Goal: Task Accomplishment & Management: Manage account settings

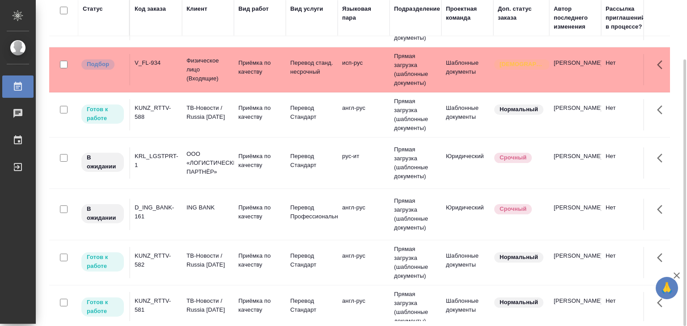
scroll to position [264, 0]
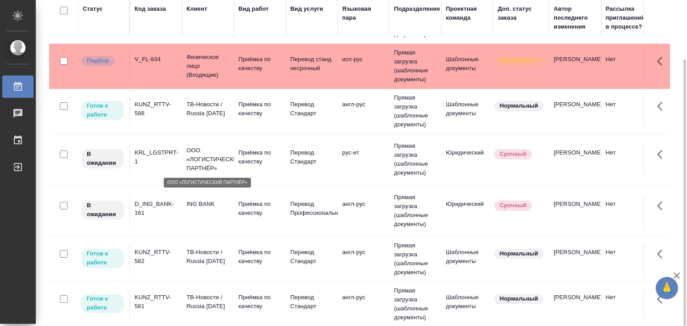
click at [220, 157] on p "ООО «ЛОГИСТИЧЕСКИЙ ПАРТНЁР»" at bounding box center [207, 159] width 43 height 27
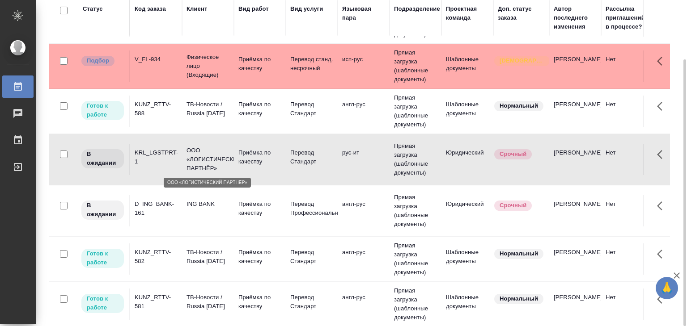
click at [220, 157] on p "ООО «ЛОГИСТИЧЕСКИЙ ПАРТНЁР»" at bounding box center [207, 159] width 43 height 27
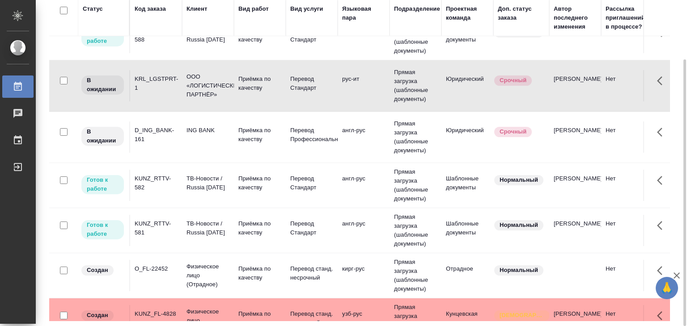
scroll to position [337, 0]
click at [204, 143] on td "ING BANK" at bounding box center [208, 137] width 52 height 31
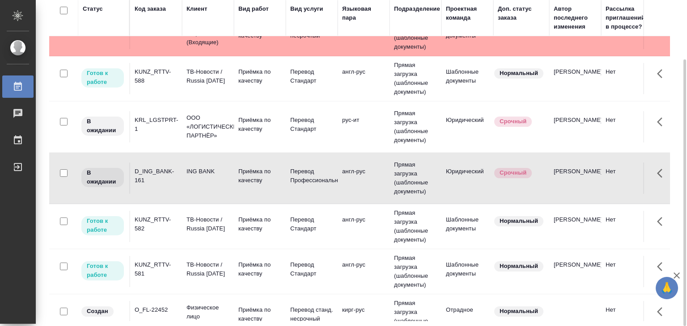
scroll to position [296, 0]
click at [172, 222] on div "KUNZ_RTTV-582" at bounding box center [156, 225] width 43 height 18
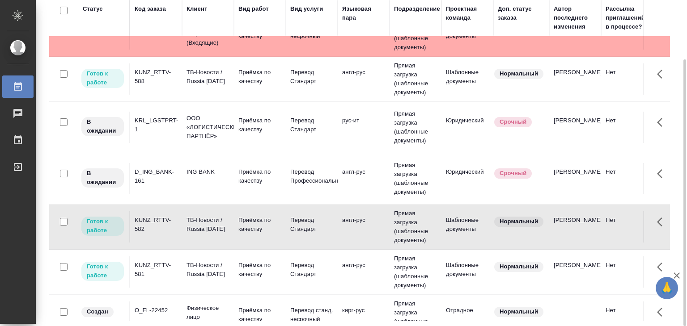
click at [148, 276] on div "KUNZ_RTTV-581" at bounding box center [156, 270] width 43 height 18
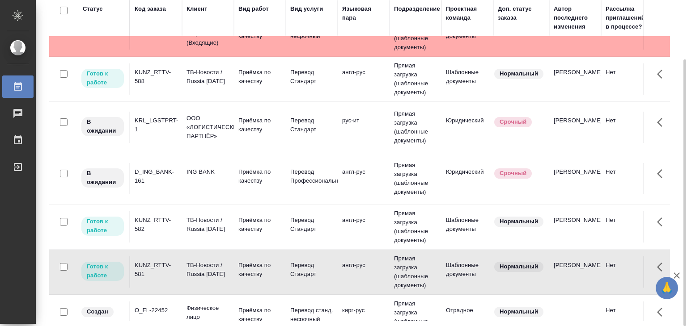
click at [158, 81] on div "KUNZ_RTTV-588" at bounding box center [156, 77] width 43 height 18
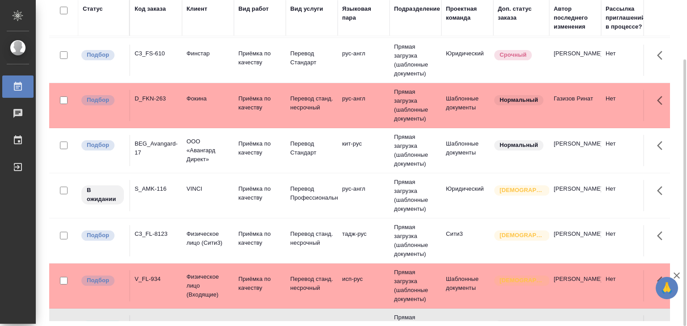
scroll to position [0, 0]
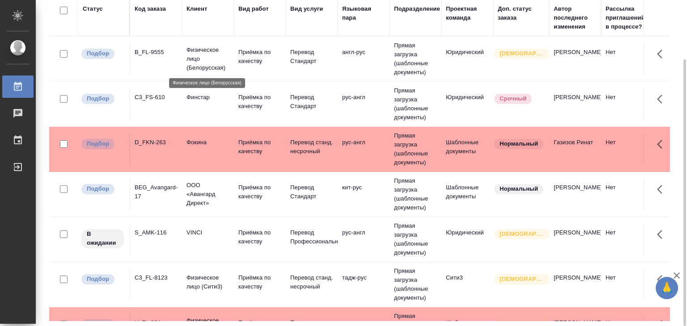
click at [227, 49] on p "Физическое лицо (Белорусская)" at bounding box center [207, 59] width 43 height 27
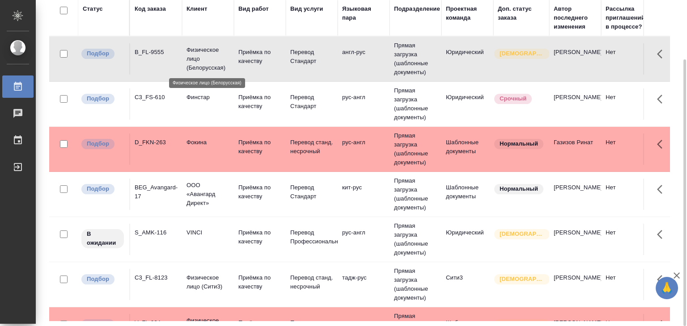
click at [227, 49] on p "Физическое лицо (Белорусская)" at bounding box center [207, 59] width 43 height 27
click at [140, 110] on td "C3_FS-610" at bounding box center [156, 104] width 52 height 31
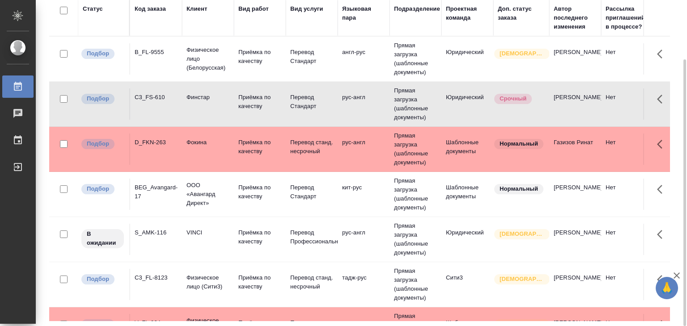
click at [169, 154] on td "D_FKN-263" at bounding box center [156, 149] width 52 height 31
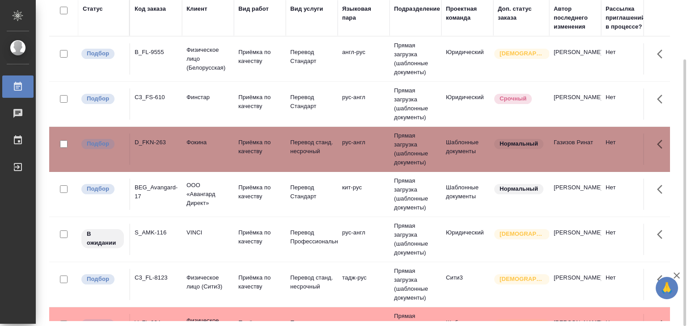
click at [169, 154] on td "D_FKN-263" at bounding box center [156, 149] width 52 height 31
click at [152, 194] on div "BEG_Avangard-17" at bounding box center [156, 192] width 43 height 18
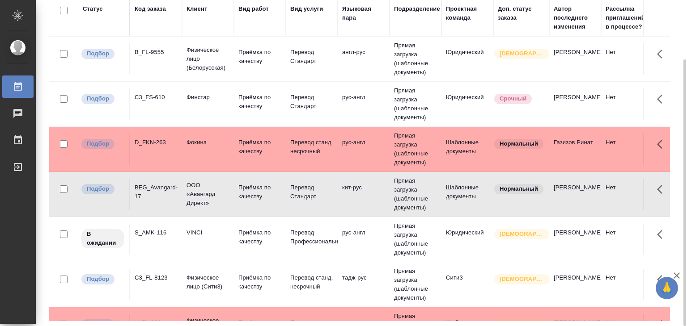
click at [173, 284] on td "C3_FL-8123" at bounding box center [156, 284] width 52 height 31
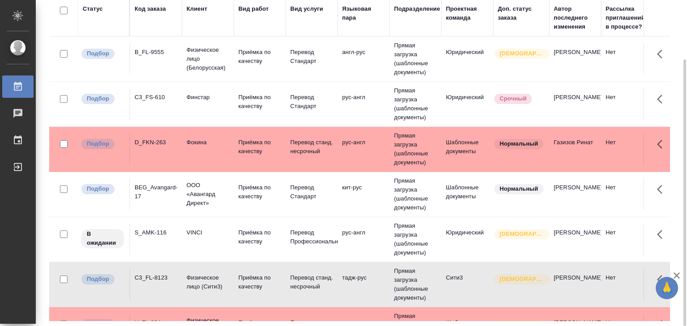
click at [173, 284] on td "C3_FL-8123" at bounding box center [156, 284] width 52 height 31
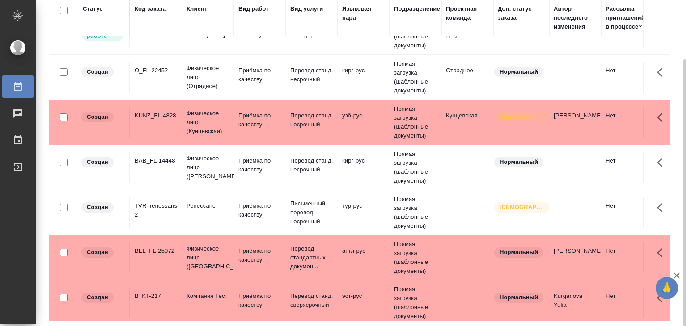
scroll to position [537, 0]
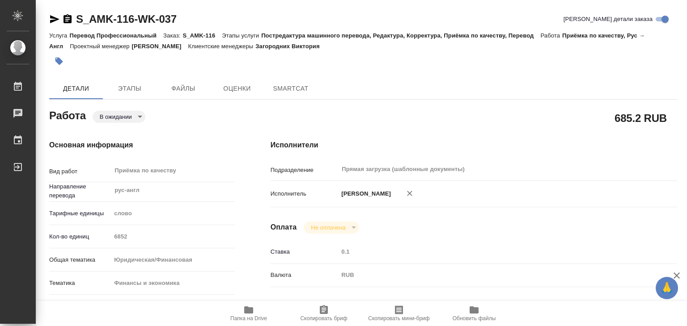
type textarea "x"
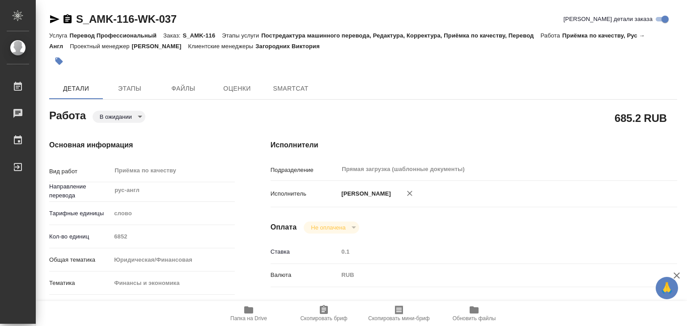
type textarea "x"
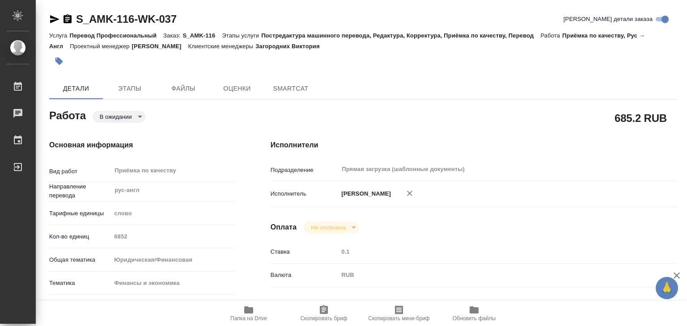
type textarea "x"
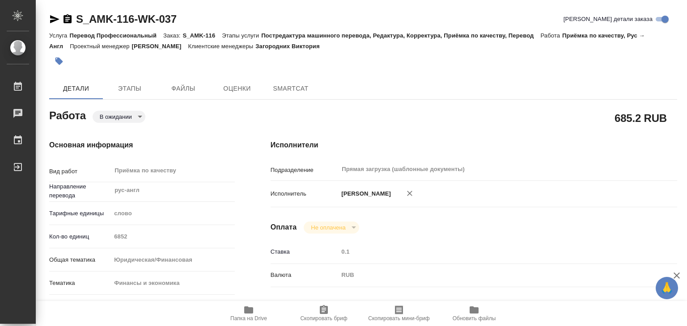
type textarea "x"
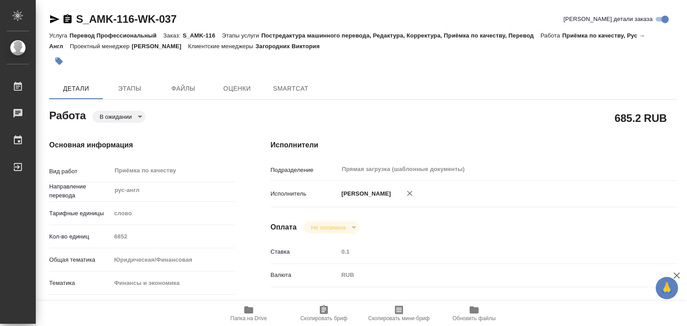
type textarea "x"
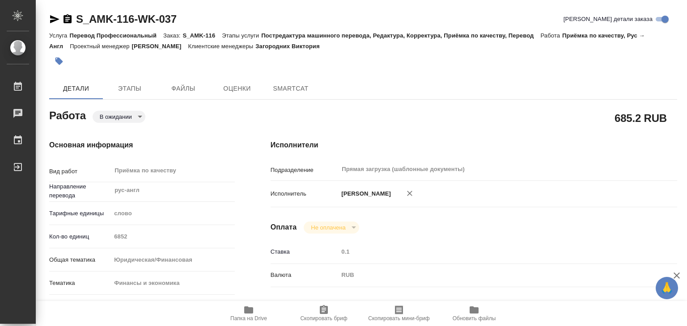
type textarea "x"
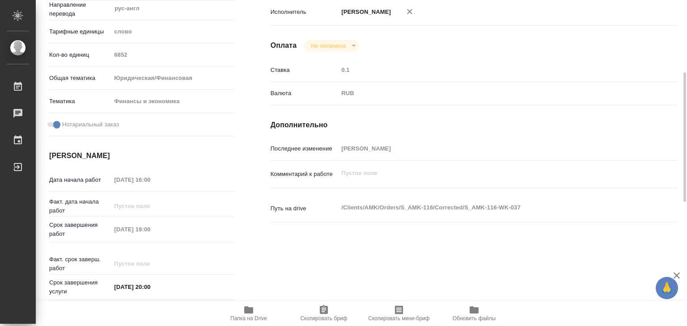
type textarea "x"
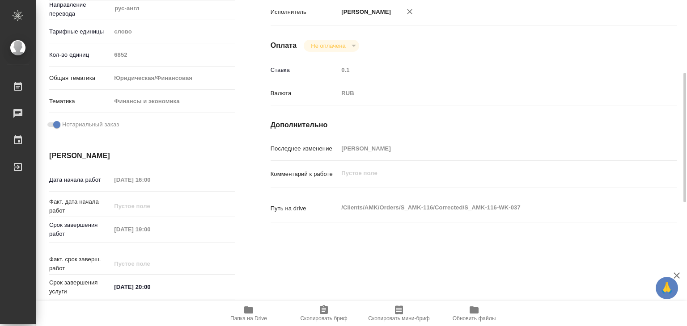
scroll to position [182, 0]
type textarea "x"
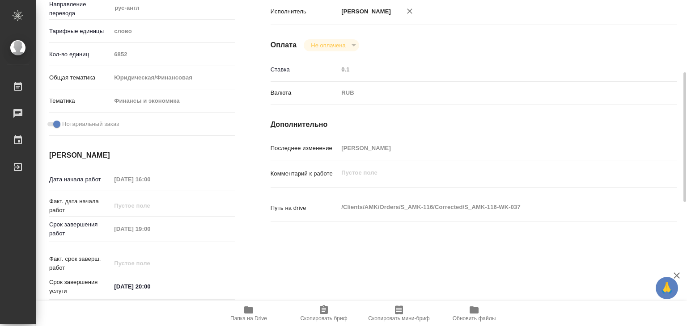
type textarea "x"
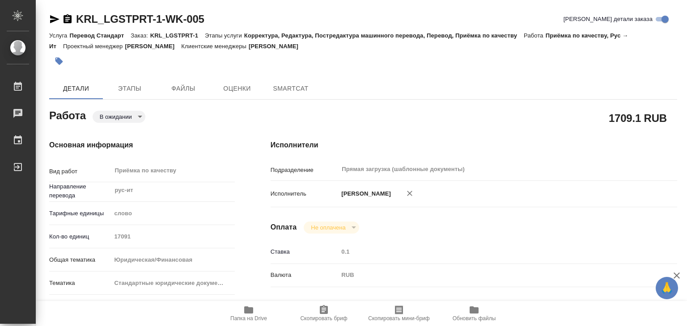
type textarea "x"
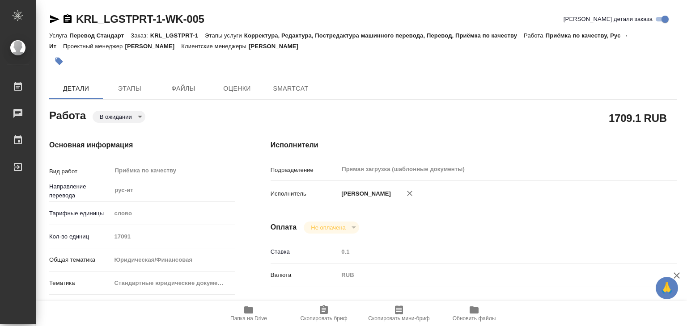
type textarea "x"
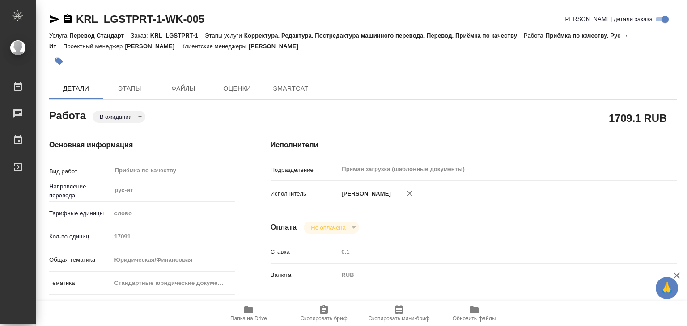
type textarea "x"
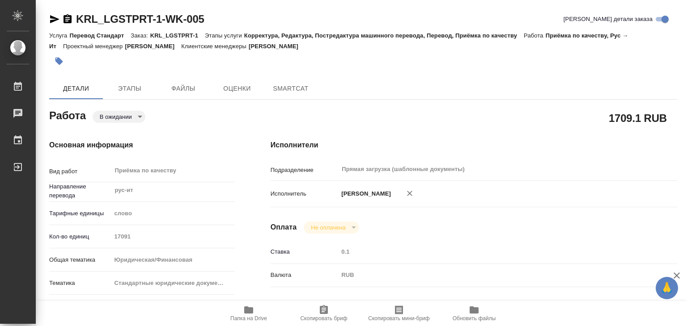
type textarea "x"
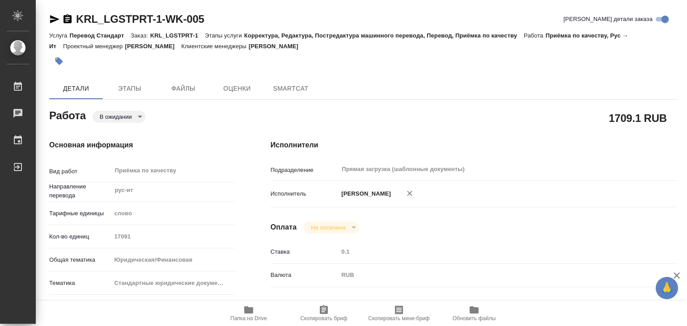
type textarea "x"
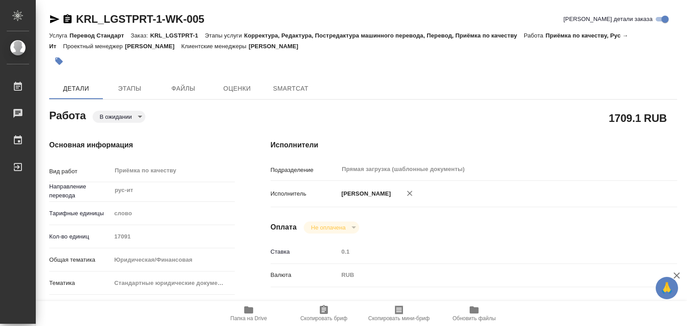
type textarea "x"
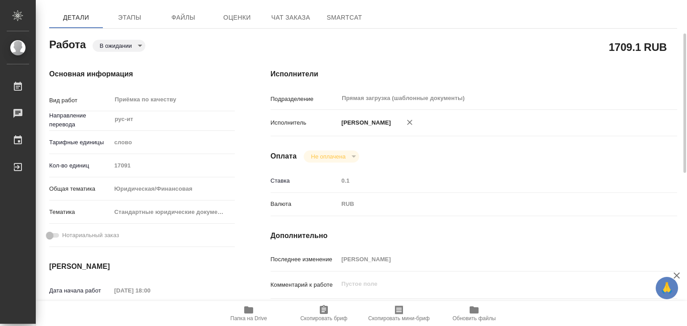
scroll to position [74, 0]
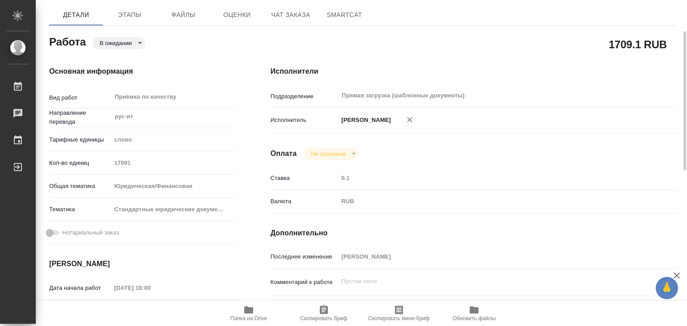
type textarea "x"
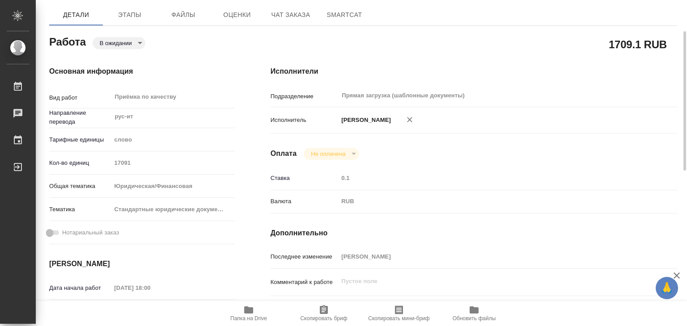
click at [249, 315] on icon "button" at bounding box center [248, 310] width 11 height 11
type textarea "x"
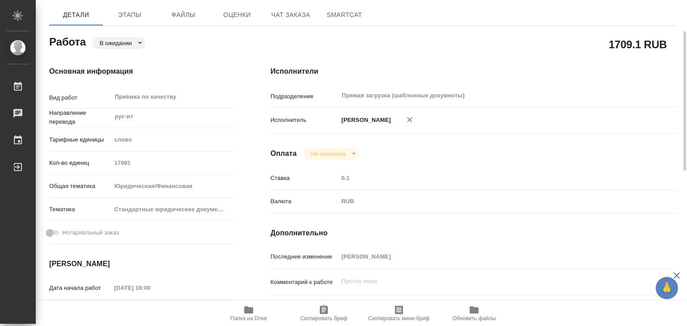
type textarea "x"
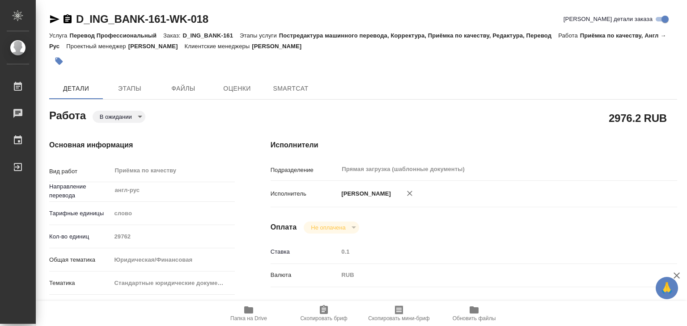
type textarea "x"
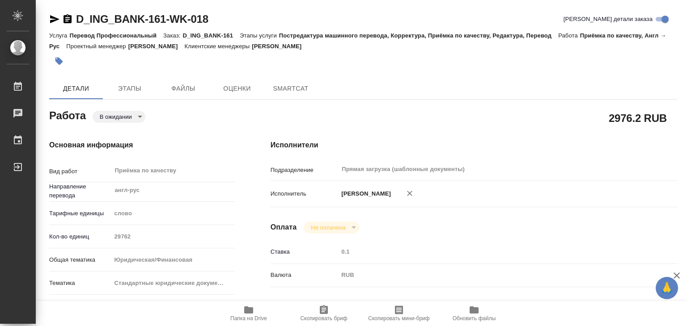
type textarea "x"
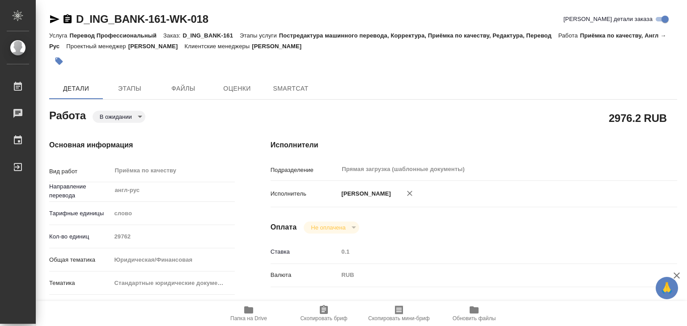
type textarea "x"
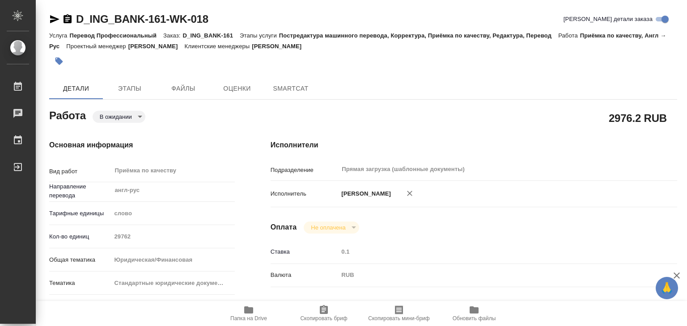
type textarea "x"
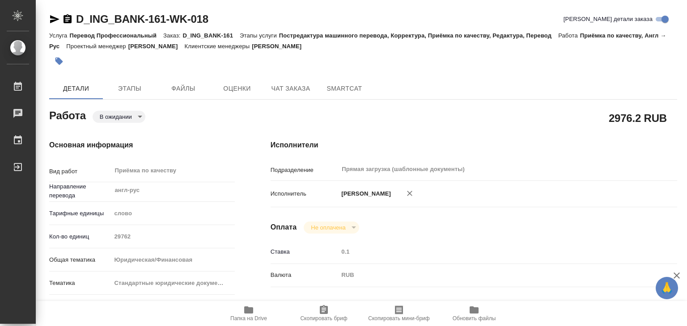
type textarea "x"
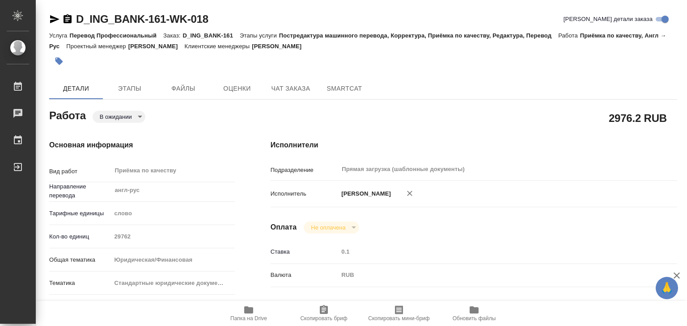
type textarea "x"
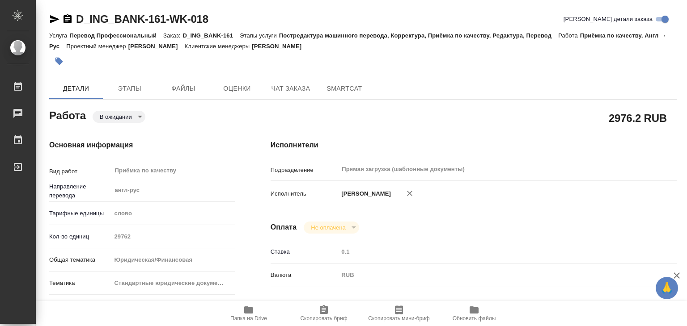
click at [236, 308] on span "Папка на Drive" at bounding box center [248, 313] width 64 height 17
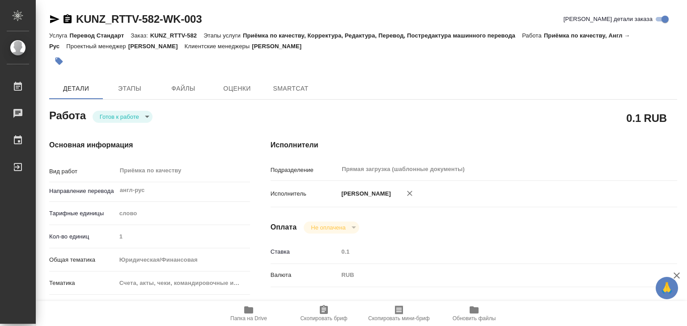
type textarea "x"
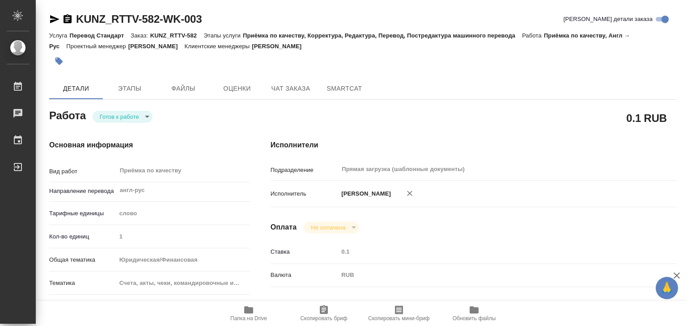
type textarea "x"
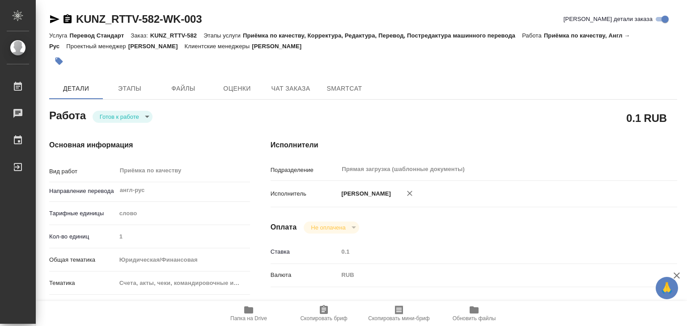
type textarea "x"
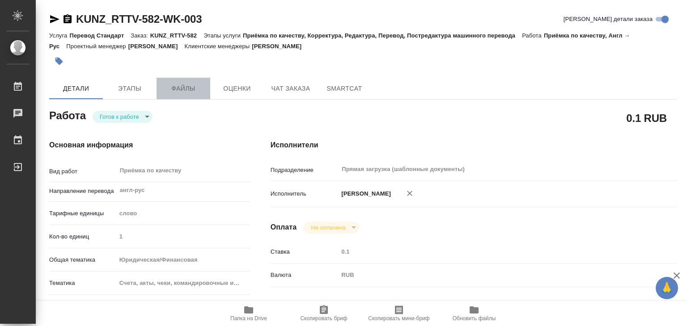
click at [187, 96] on button "Файлы" at bounding box center [184, 88] width 54 height 21
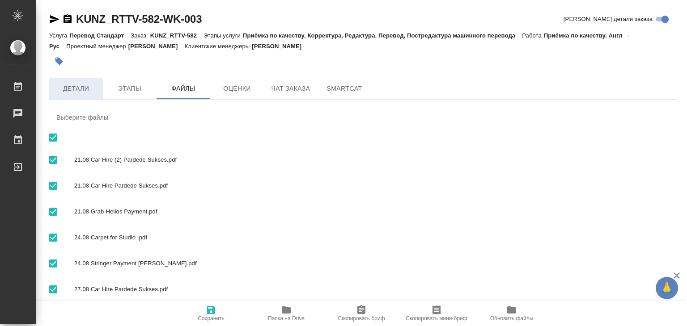
click at [80, 95] on button "Детали" at bounding box center [76, 88] width 54 height 21
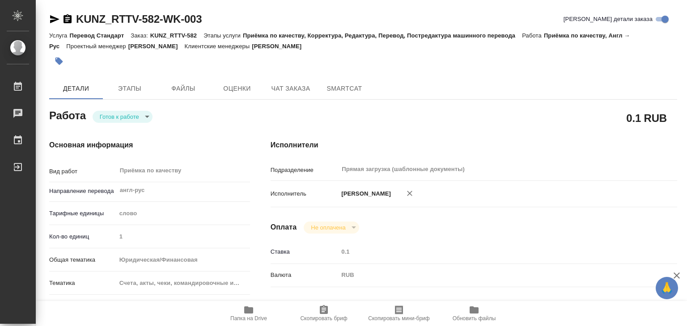
type textarea "x"
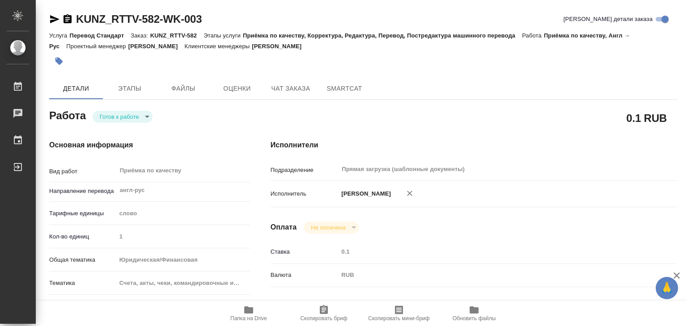
type textarea "x"
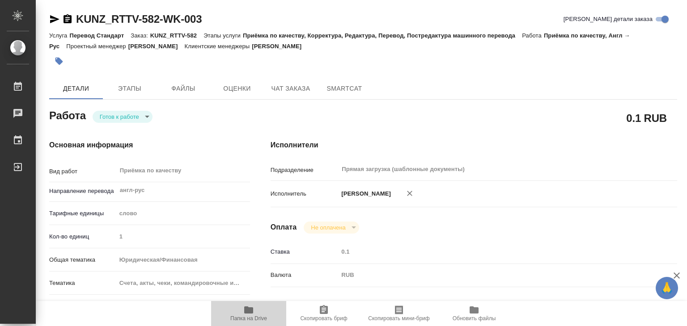
click at [256, 317] on span "Папка на Drive" at bounding box center [248, 319] width 37 height 6
type textarea "x"
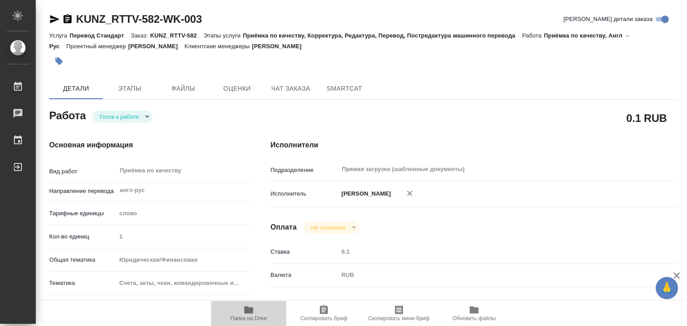
type textarea "x"
click at [258, 323] on button "Папка на Drive" at bounding box center [248, 313] width 75 height 25
click at [251, 322] on button "Папка на Drive" at bounding box center [248, 313] width 75 height 25
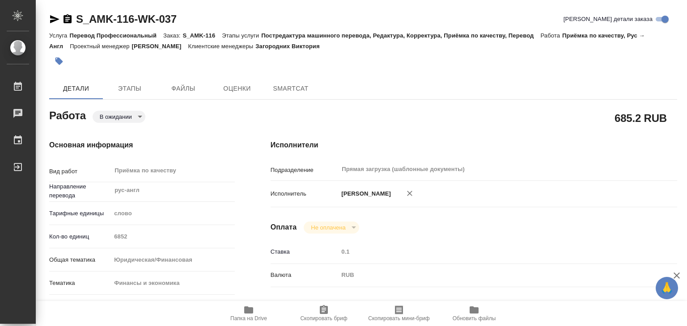
type textarea "x"
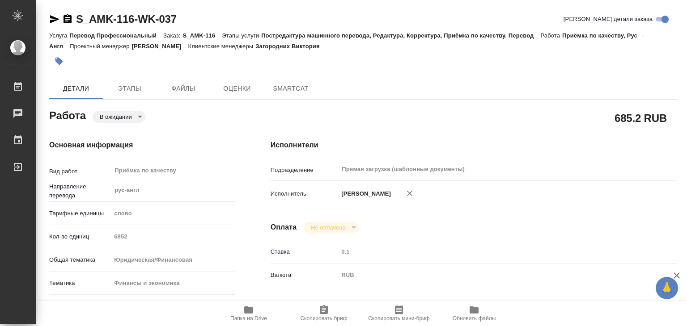
type textarea "x"
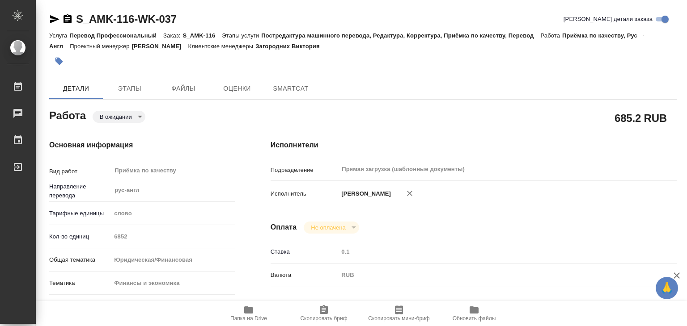
type textarea "x"
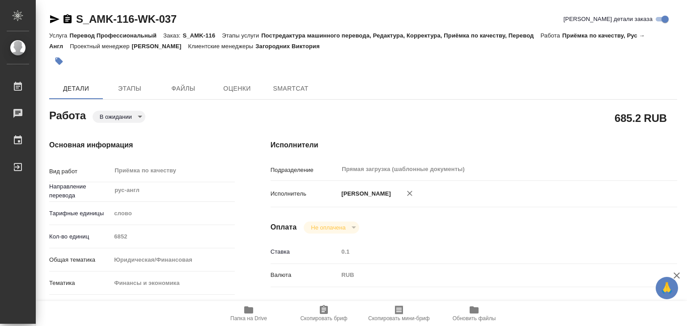
type textarea "x"
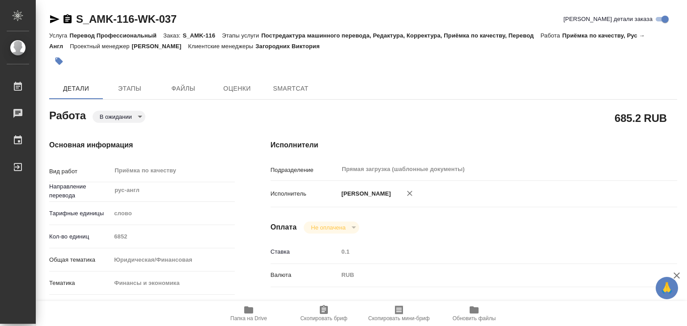
type textarea "x"
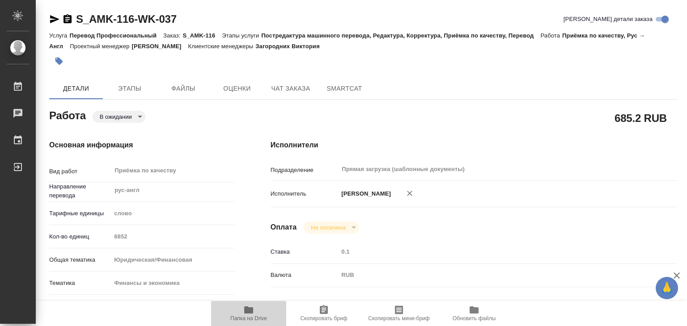
click at [263, 315] on span "Папка на Drive" at bounding box center [248, 313] width 64 height 17
type textarea "x"
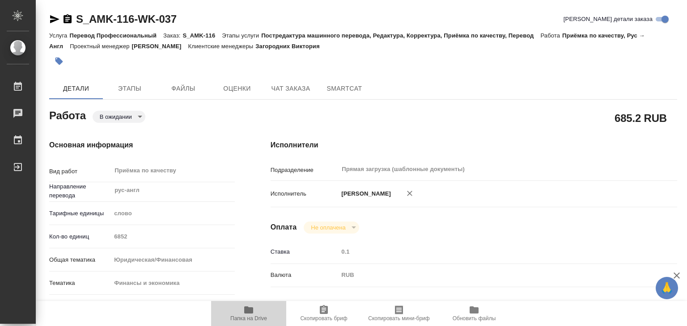
type textarea "x"
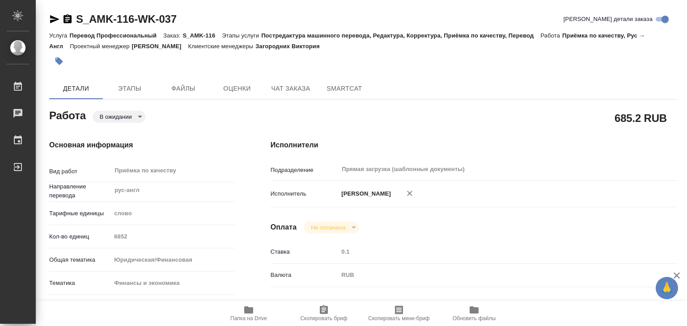
type textarea "x"
click at [257, 310] on span "Папка на Drive" at bounding box center [248, 313] width 64 height 17
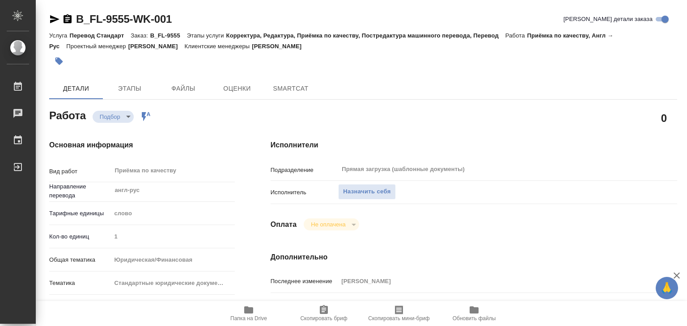
type textarea "x"
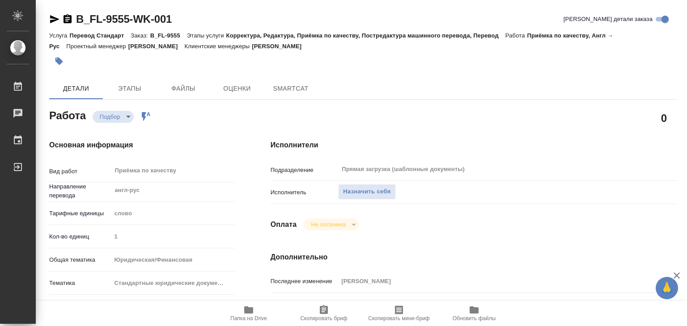
type textarea "x"
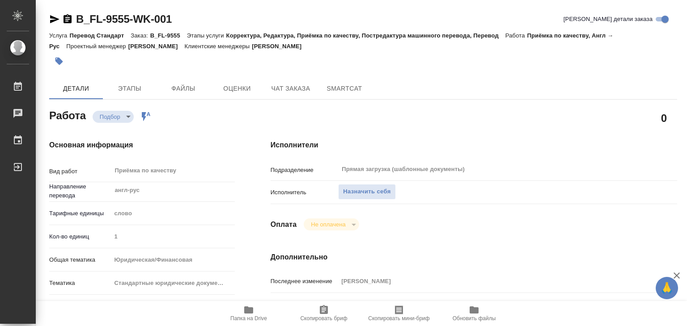
type textarea "x"
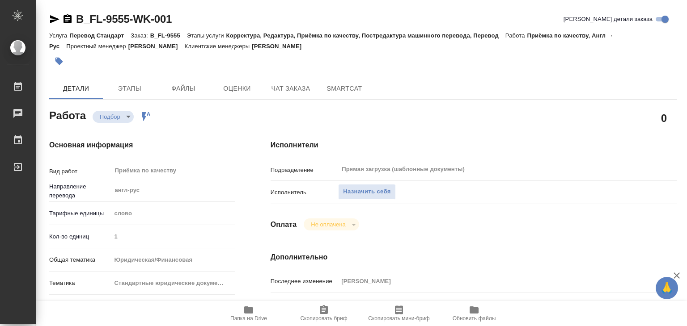
type textarea "x"
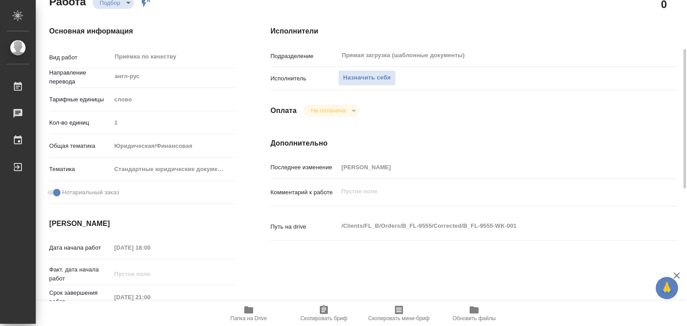
scroll to position [114, 0]
drag, startPoint x: 284, startPoint y: 176, endPoint x: 251, endPoint y: 190, distance: 36.2
click at [251, 190] on div "Основная информация Вид работ Приёмка по качеству x ​ Направление перевода англ…" at bounding box center [141, 199] width 221 height 382
type textarea "x"
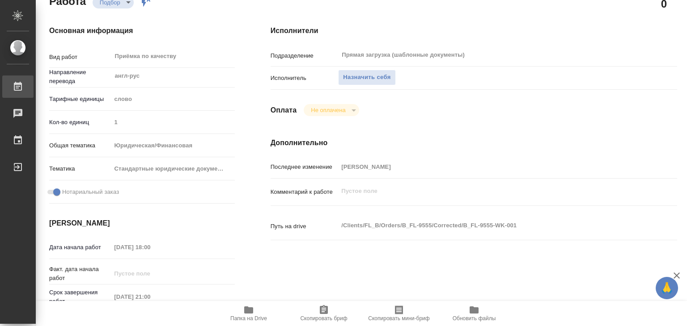
type textarea "x"
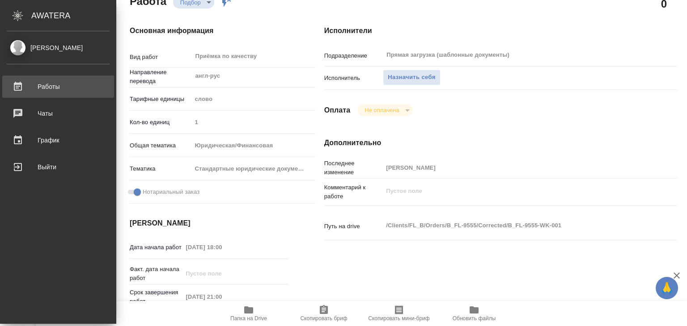
type textarea "x"
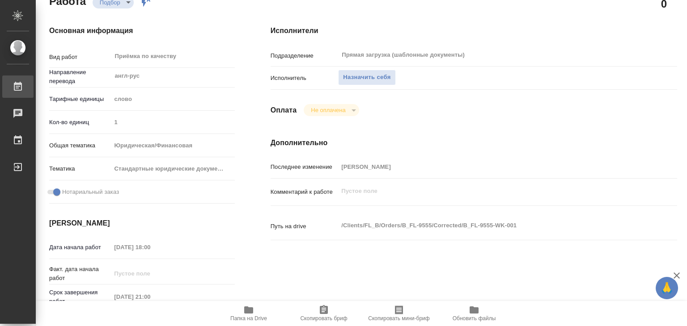
click at [18, 90] on div "Работы" at bounding box center [7, 86] width 22 height 13
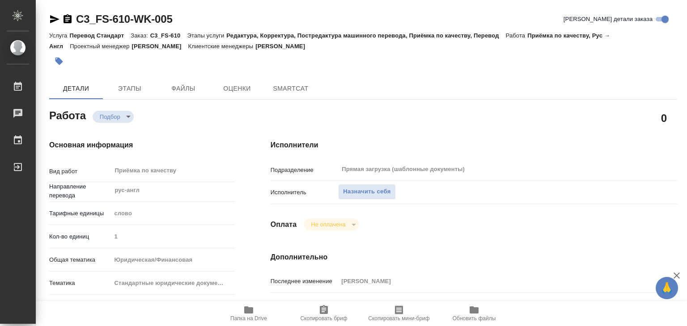
type textarea "x"
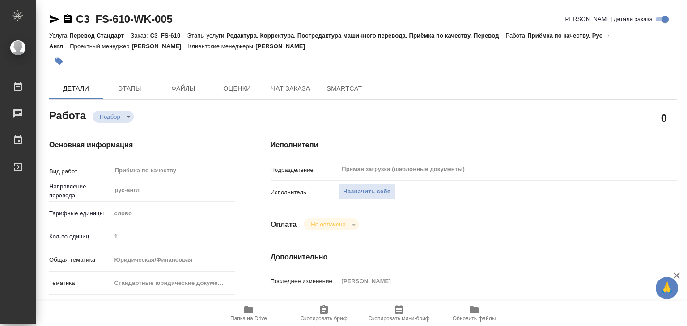
type textarea "x"
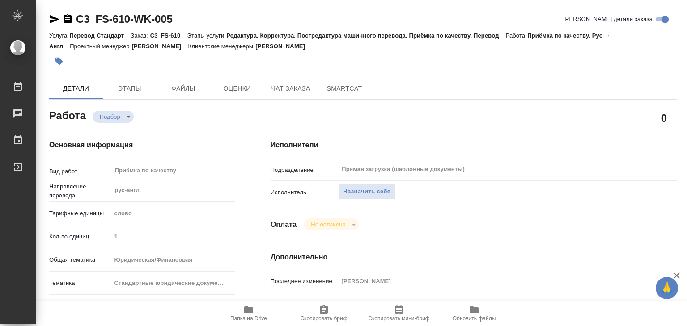
type textarea "x"
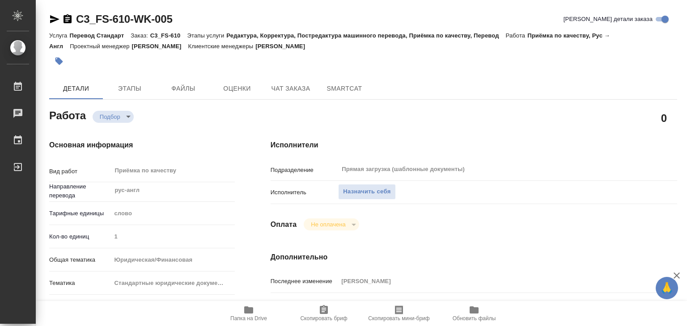
type textarea "x"
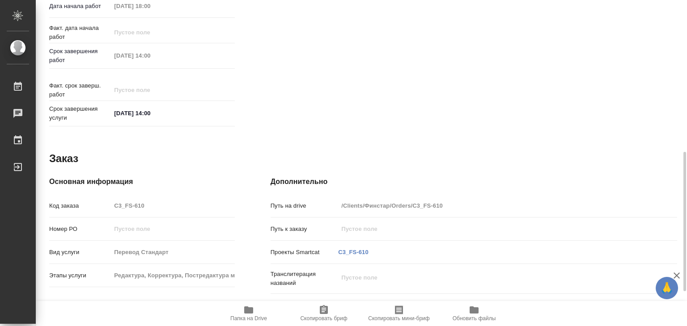
scroll to position [356, 0]
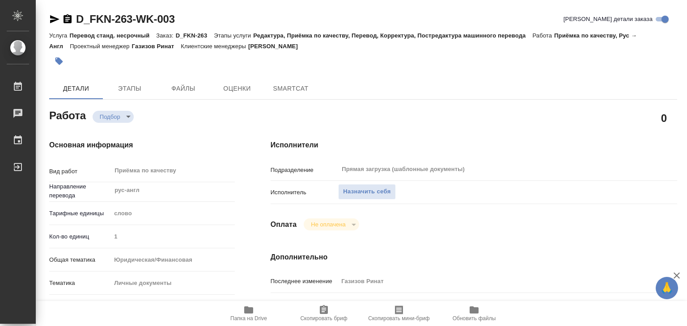
type textarea "x"
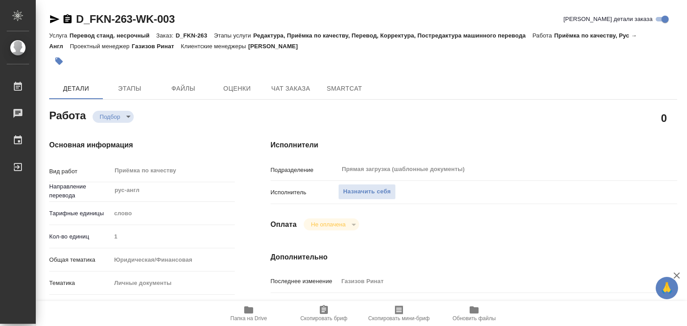
type textarea "x"
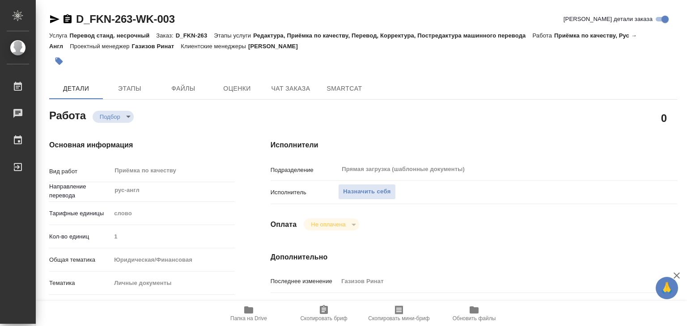
type textarea "x"
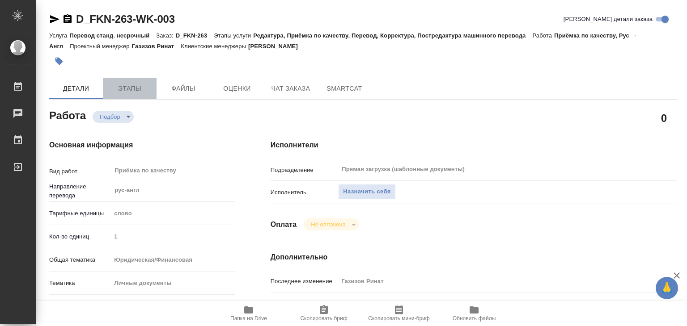
click at [143, 85] on span "Этапы" at bounding box center [129, 88] width 43 height 11
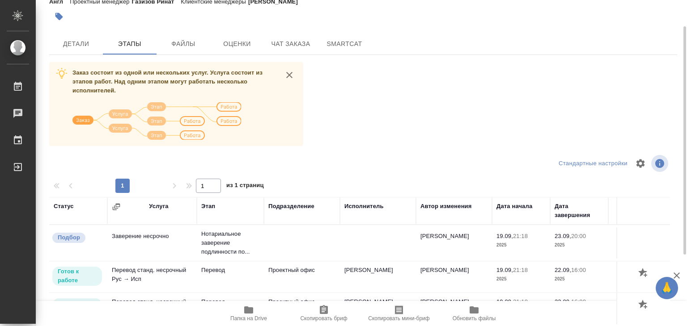
scroll to position [37, 0]
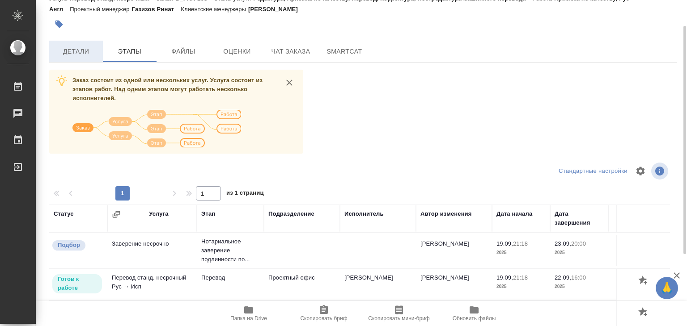
click at [87, 45] on button "Детали" at bounding box center [76, 51] width 54 height 21
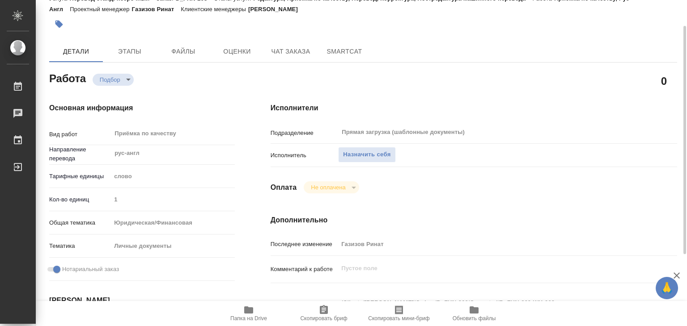
type textarea "x"
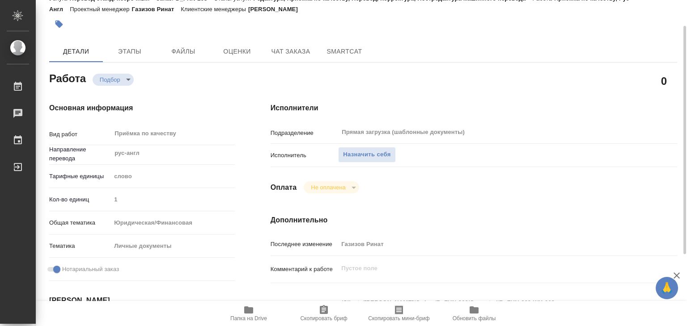
type textarea "x"
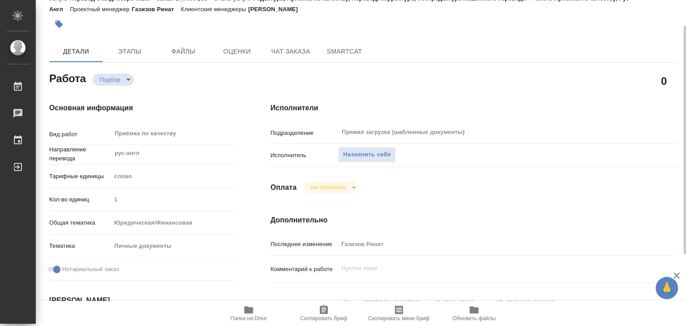
type textarea "x"
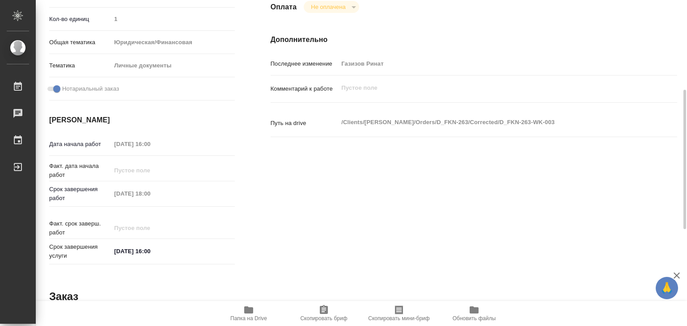
scroll to position [219, 0]
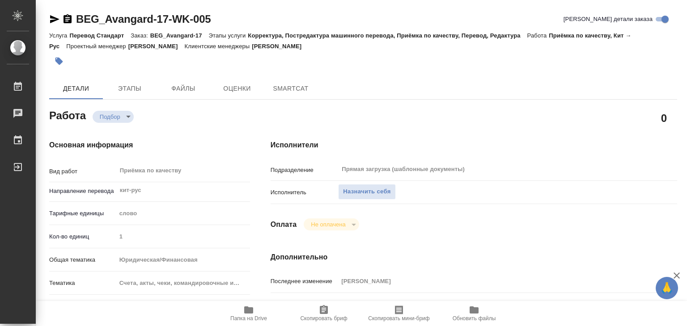
type textarea "x"
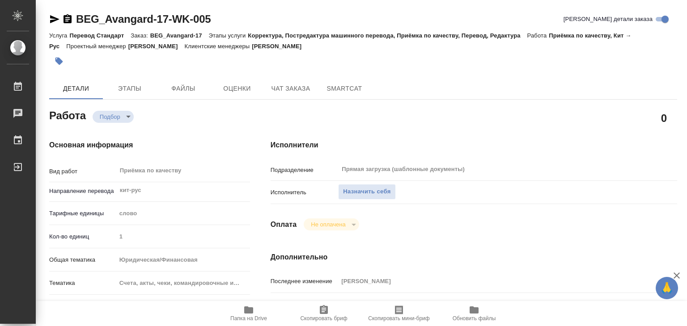
type textarea "x"
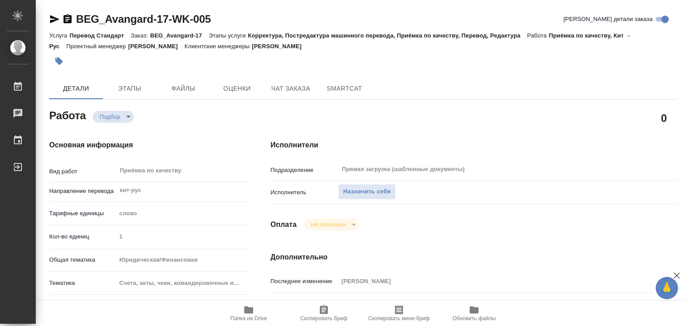
type textarea "x"
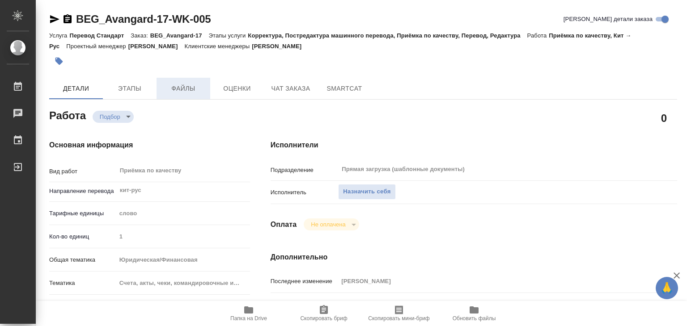
click at [182, 90] on span "Файлы" at bounding box center [183, 88] width 43 height 11
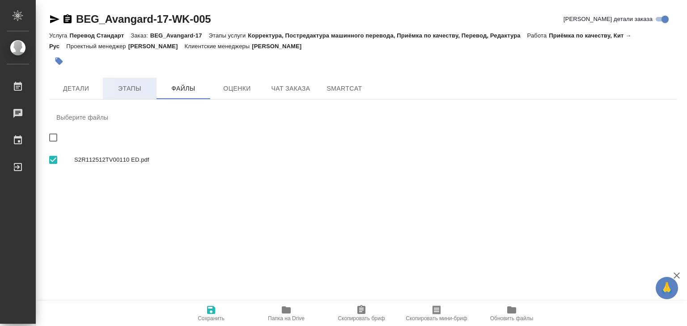
click at [123, 86] on span "Этапы" at bounding box center [129, 88] width 43 height 11
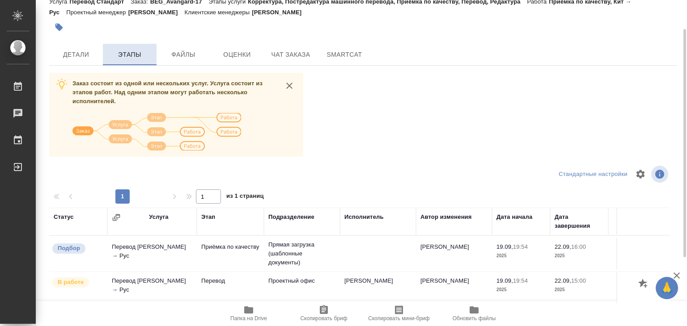
scroll to position [34, 0]
click at [67, 50] on span "Детали" at bounding box center [76, 54] width 43 height 11
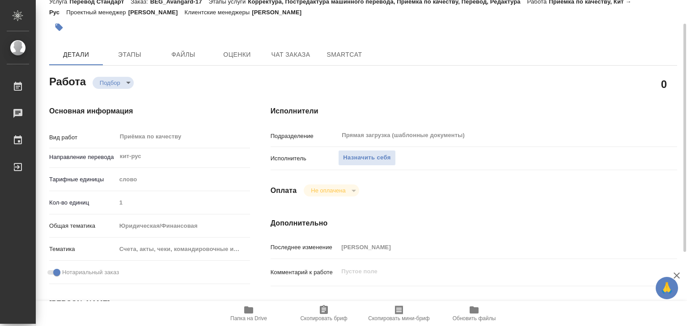
type textarea "x"
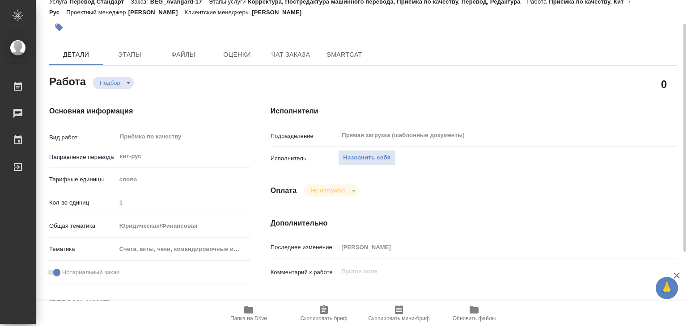
type textarea "x"
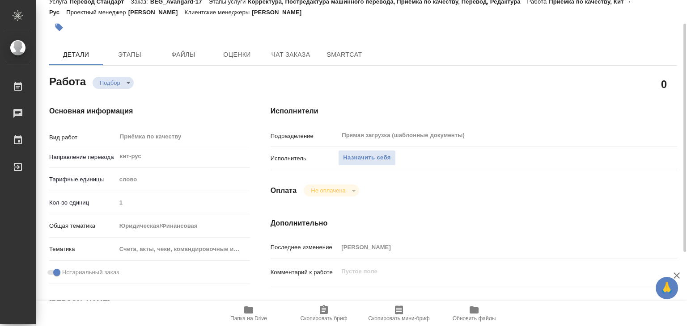
type textarea "x"
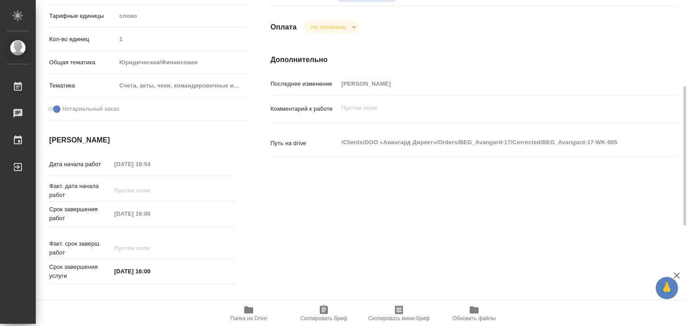
scroll to position [199, 0]
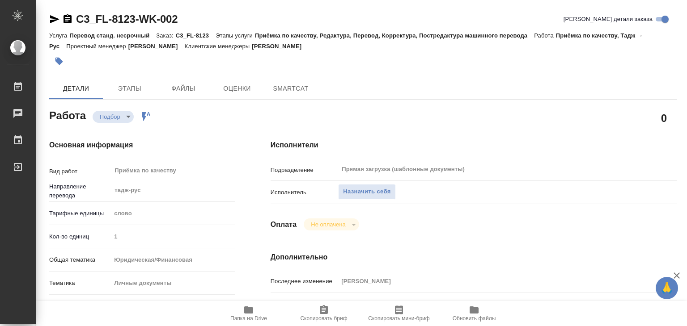
type textarea "x"
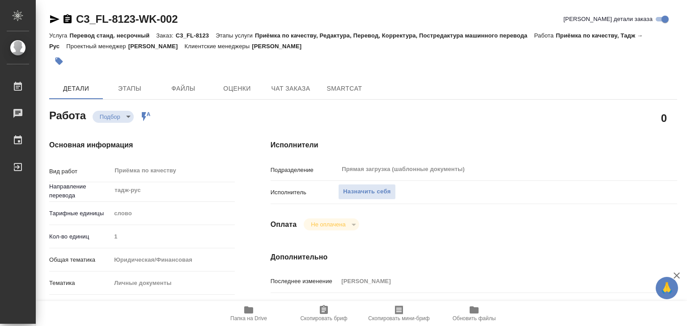
type textarea "x"
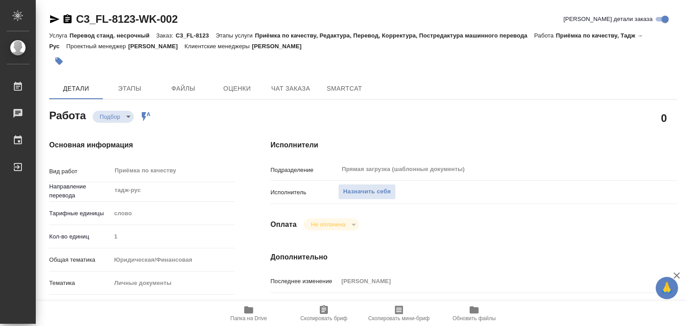
type textarea "x"
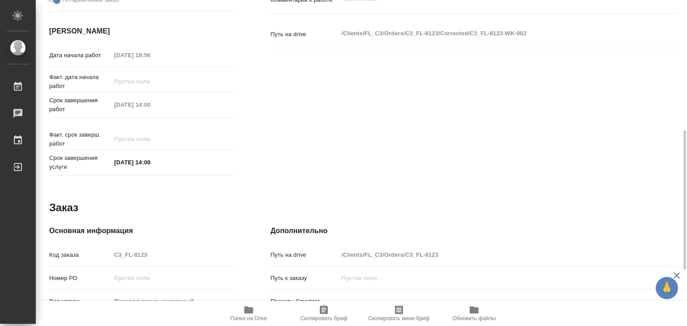
scroll to position [305, 0]
click at [250, 324] on button "Папка на Drive" at bounding box center [248, 313] width 75 height 25
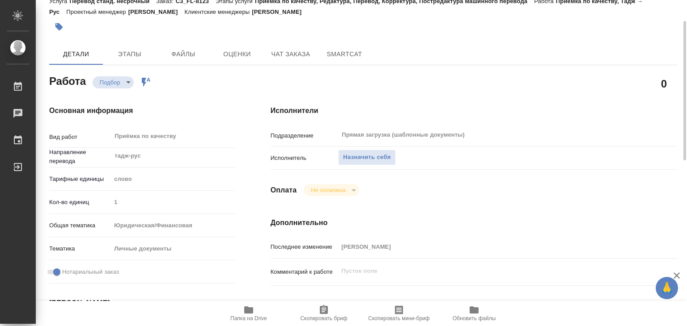
scroll to position [18, 0]
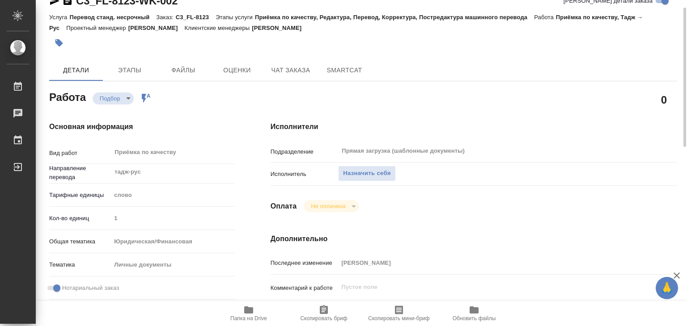
click at [121, 71] on span "Этапы" at bounding box center [129, 70] width 43 height 11
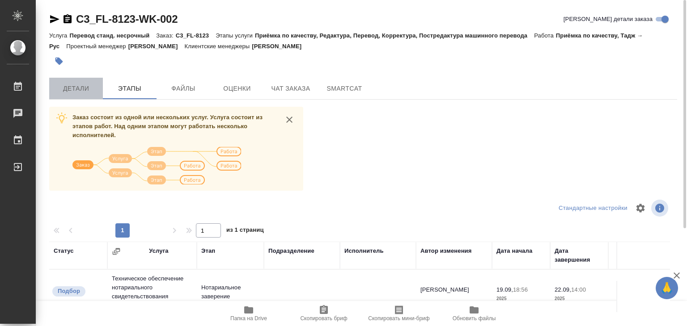
click at [94, 85] on span "Детали" at bounding box center [76, 88] width 43 height 11
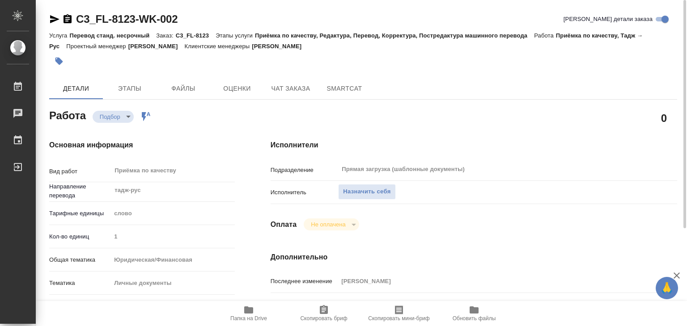
type textarea "x"
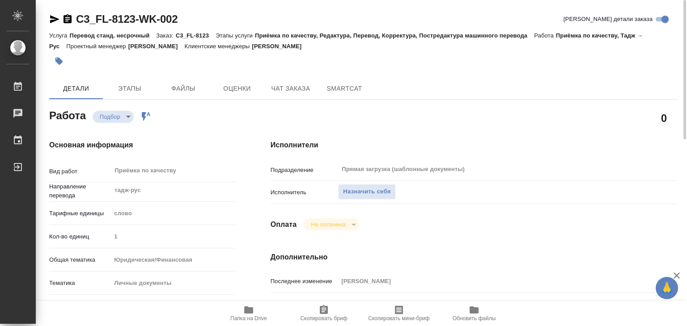
click at [252, 307] on icon "button" at bounding box center [248, 310] width 11 height 11
click at [354, 192] on span "Назначить себя" at bounding box center [366, 192] width 47 height 10
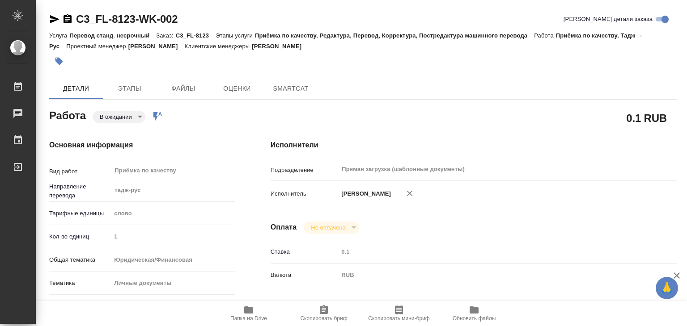
type textarea "x"
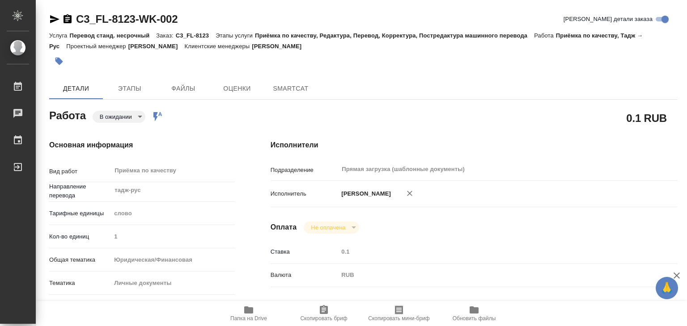
type textarea "x"
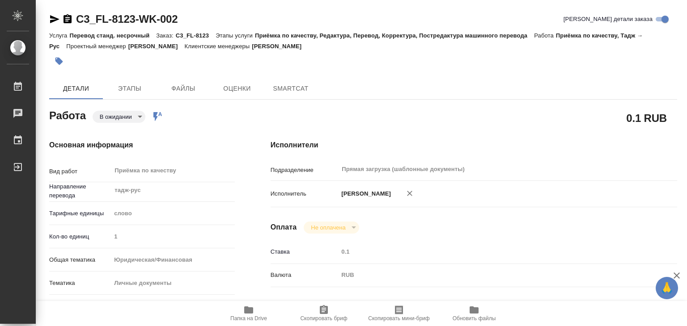
type textarea "x"
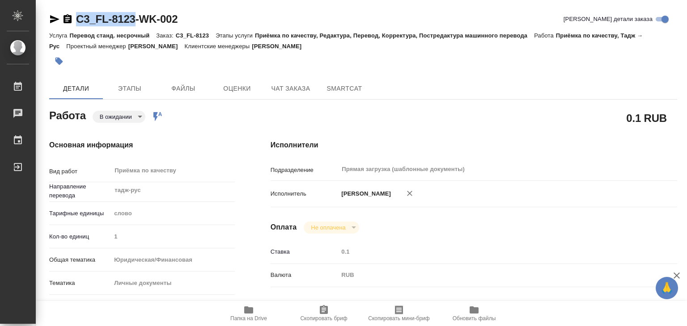
type textarea "x"
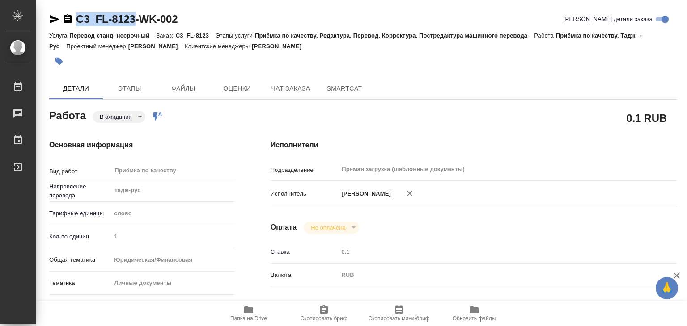
drag, startPoint x: 79, startPoint y: 8, endPoint x: 135, endPoint y: 22, distance: 57.7
copy link "C3_FL-8123"
type textarea "x"
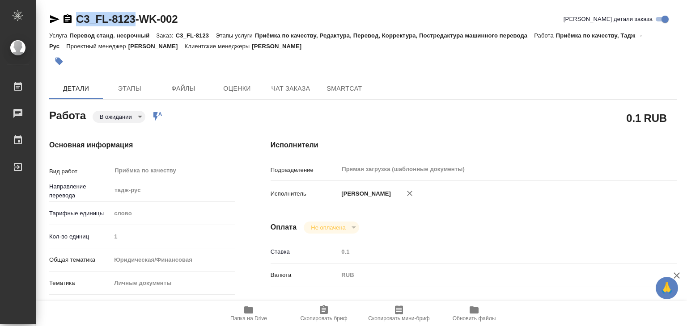
type textarea "x"
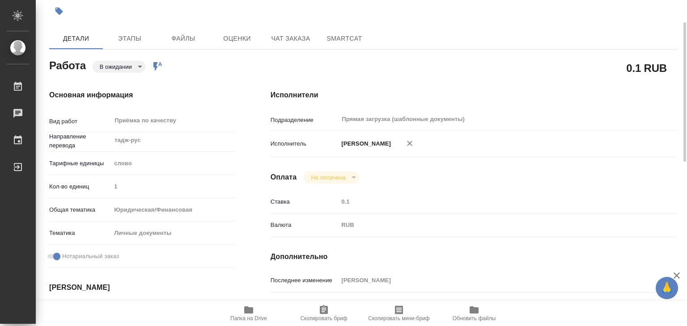
scroll to position [51, 0]
drag, startPoint x: 239, startPoint y: 137, endPoint x: 204, endPoint y: 155, distance: 39.0
click at [204, 155] on div "Тарифные единицы слово 5a8b1489cc6b4906c91bfd90" at bounding box center [142, 163] width 186 height 16
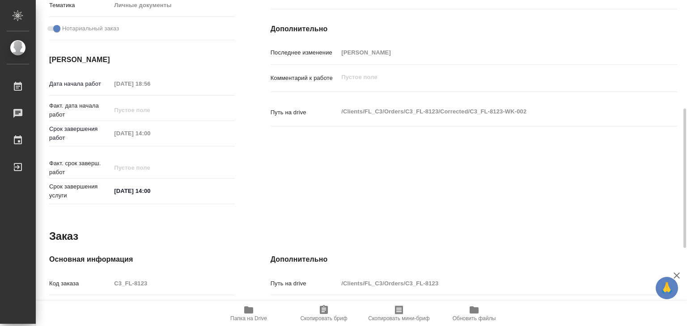
scroll to position [268, 0]
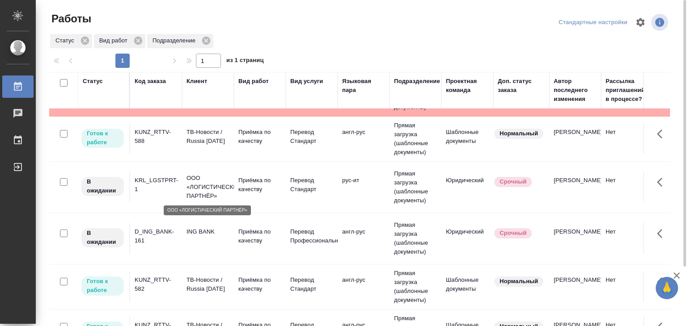
scroll to position [305, 0]
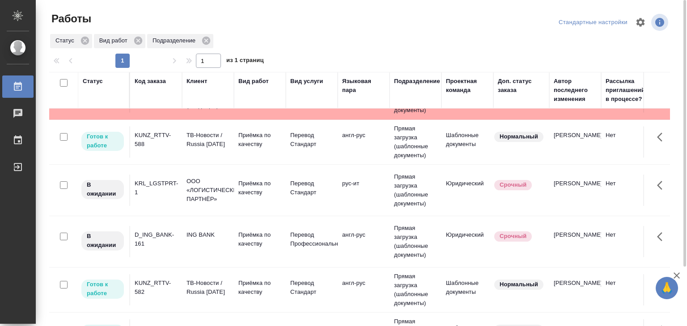
click at [193, 250] on td "ING BANK" at bounding box center [208, 241] width 52 height 31
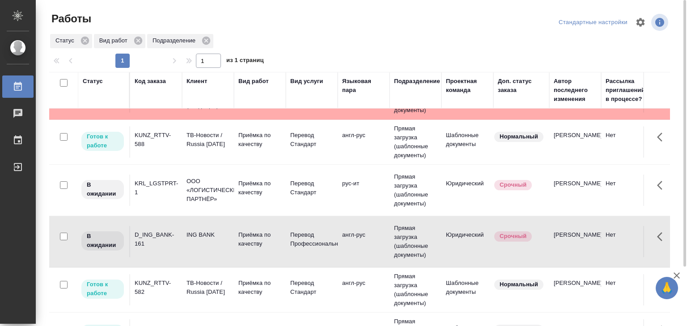
click at [193, 250] on td "ING BANK" at bounding box center [208, 241] width 52 height 31
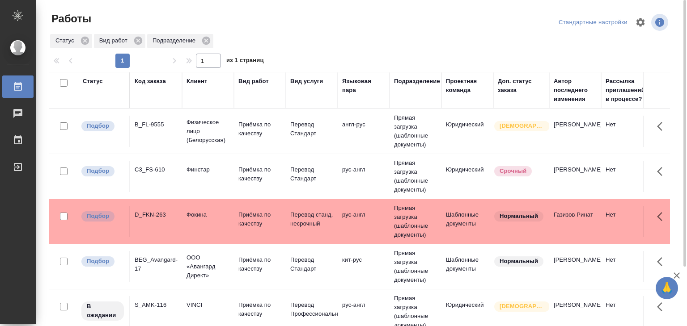
click at [229, 138] on p "Физическое лицо (Белорусская)" at bounding box center [207, 131] width 43 height 27
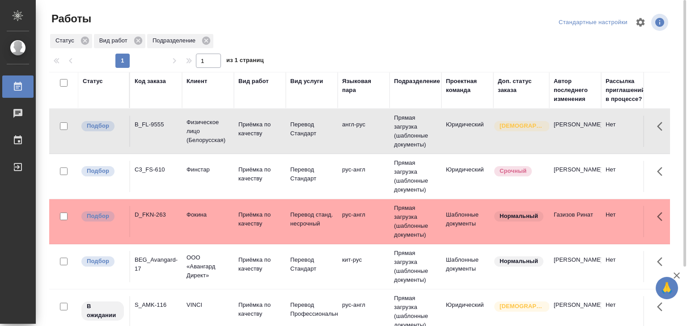
click at [159, 162] on td "C3_FS-610" at bounding box center [156, 176] width 52 height 31
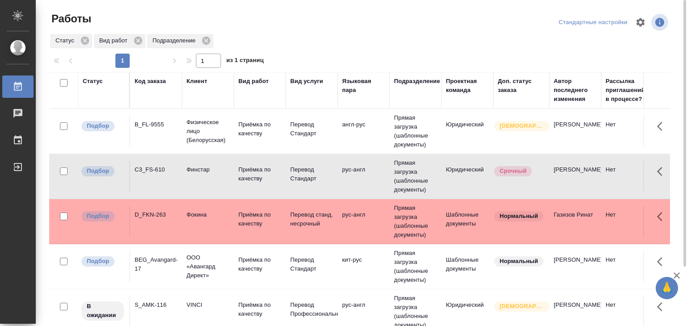
click at [138, 227] on td "D_FKN-263" at bounding box center [156, 221] width 52 height 31
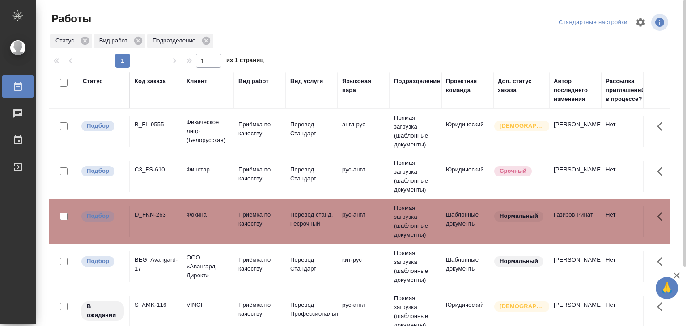
click at [140, 260] on div "BEG_Avangard-17" at bounding box center [156, 265] width 43 height 18
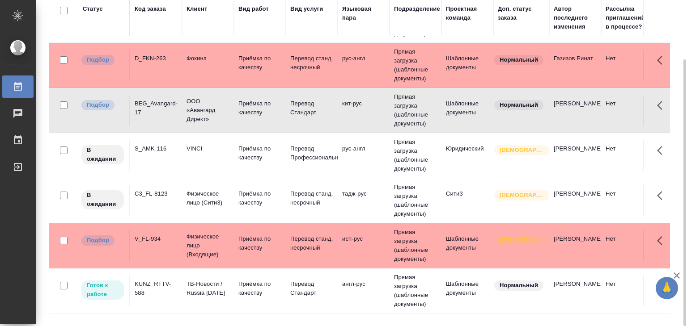
scroll to position [95, 0]
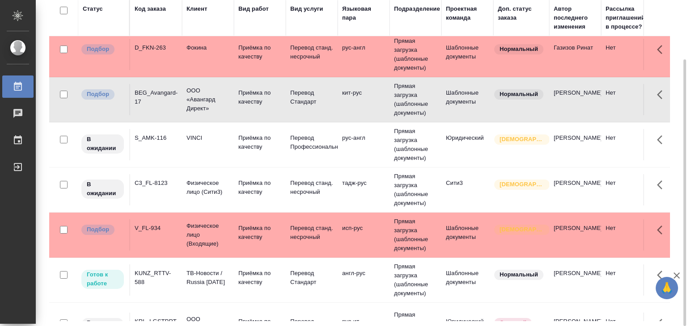
click at [152, 237] on td "V_FL-934" at bounding box center [156, 235] width 52 height 31
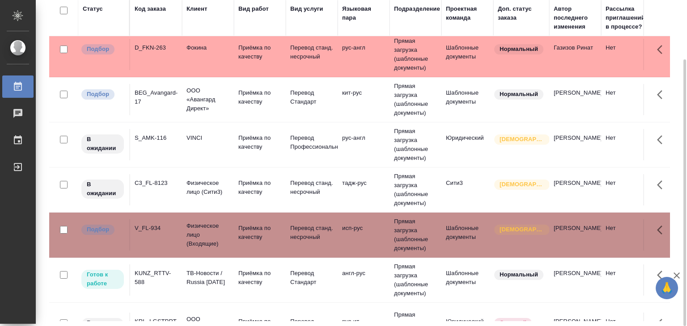
click at [152, 237] on td "V_FL-934" at bounding box center [156, 235] width 52 height 31
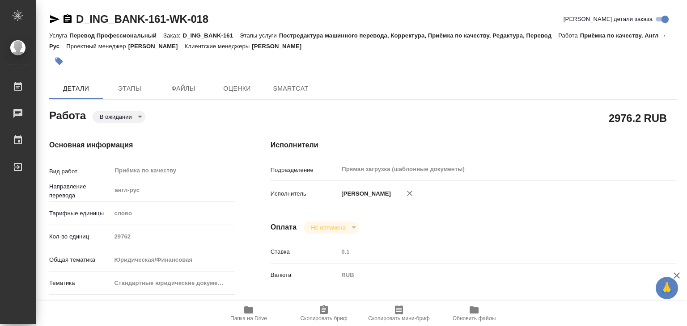
type textarea "x"
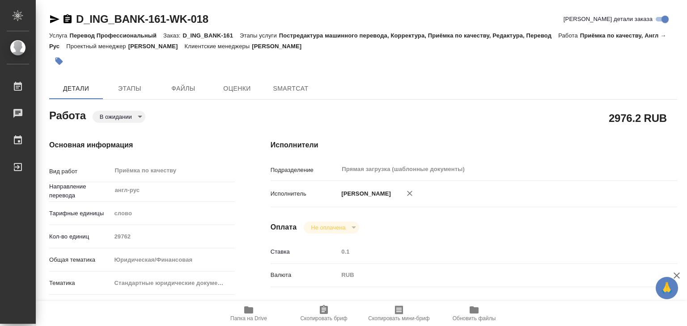
type textarea "x"
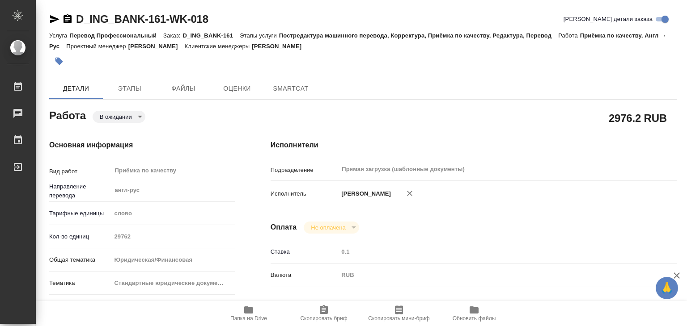
type textarea "x"
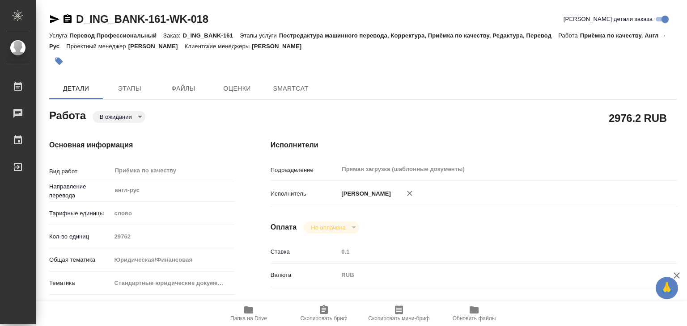
type textarea "x"
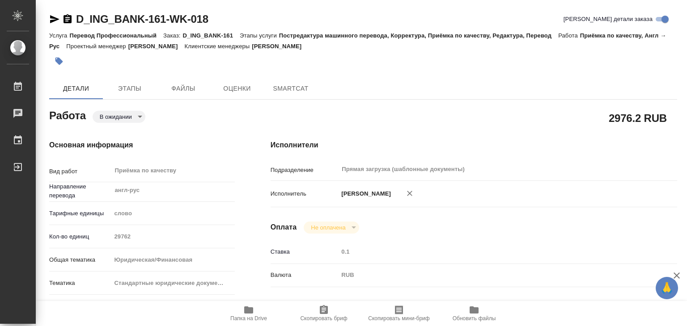
type textarea "x"
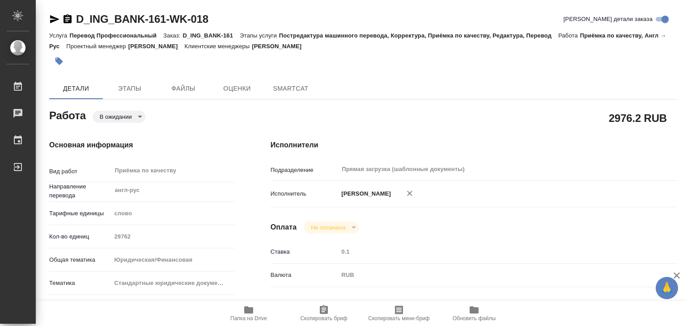
type textarea "x"
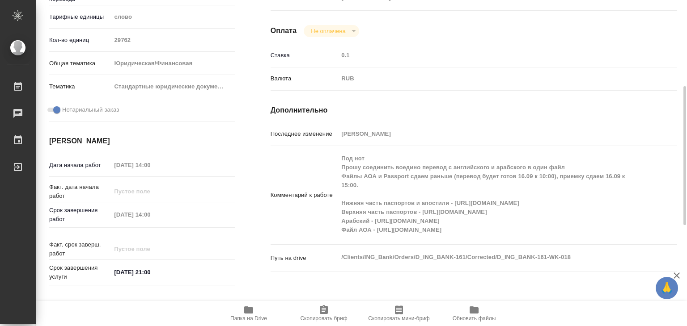
type textarea "x"
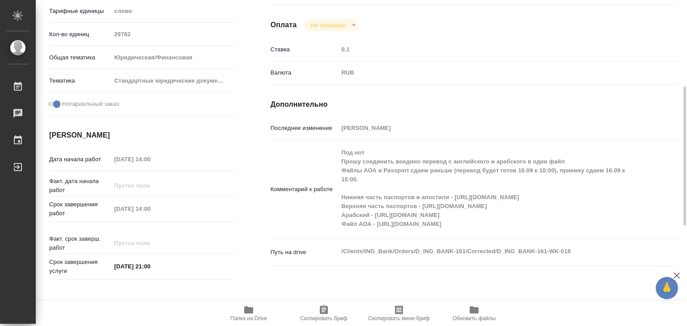
scroll to position [203, 0]
type textarea "x"
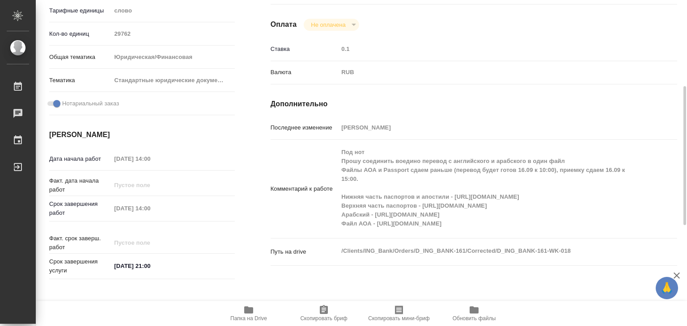
type textarea "x"
click at [249, 318] on span "Папка на Drive" at bounding box center [248, 319] width 37 height 6
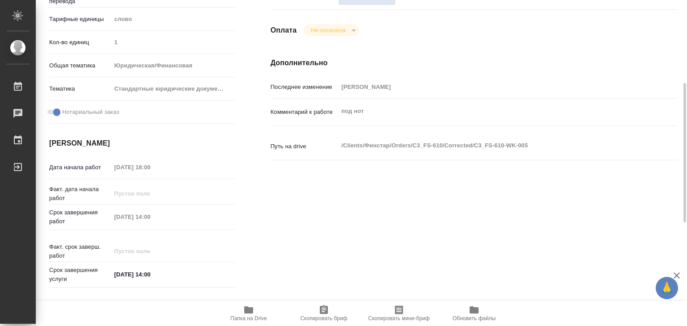
scroll to position [195, 0]
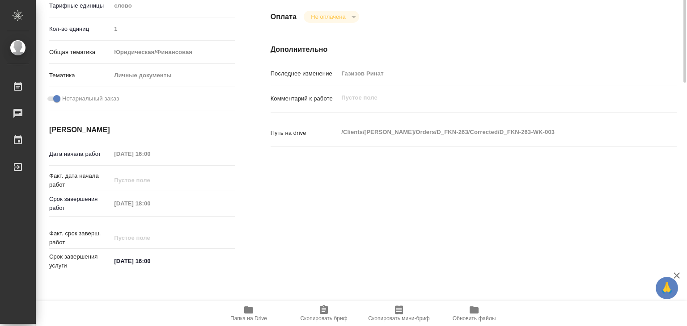
scroll to position [210, 0]
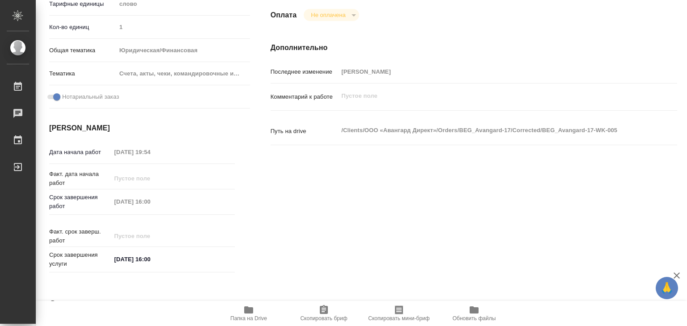
scroll to position [234, 0]
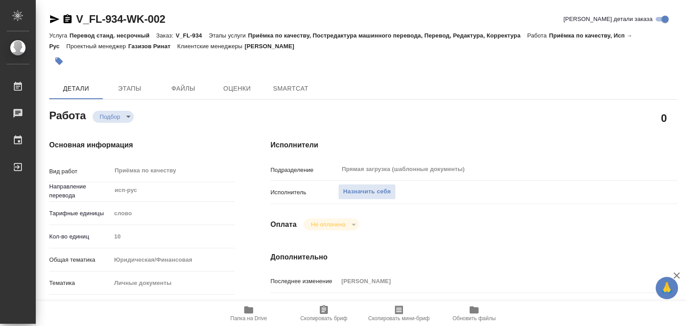
type textarea "x"
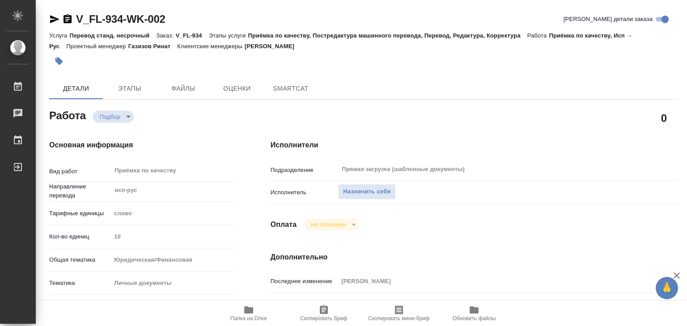
type textarea "x"
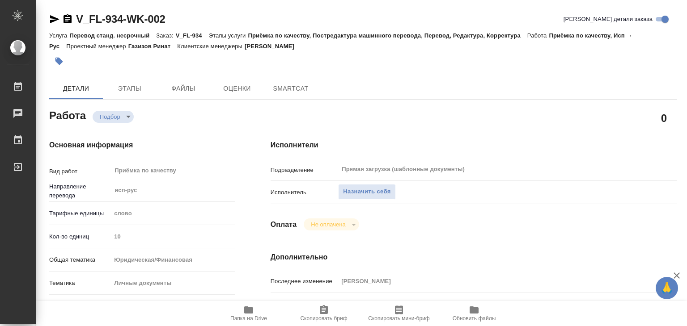
type textarea "x"
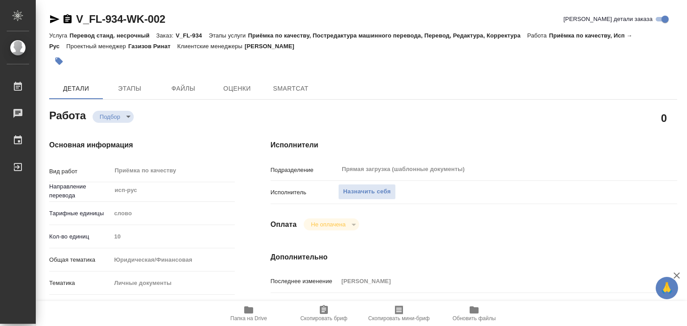
type textarea "x"
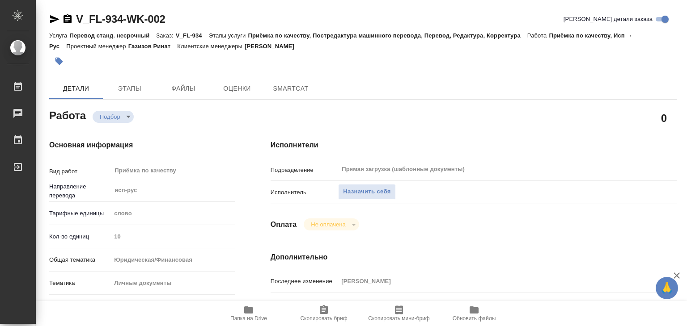
type textarea "x"
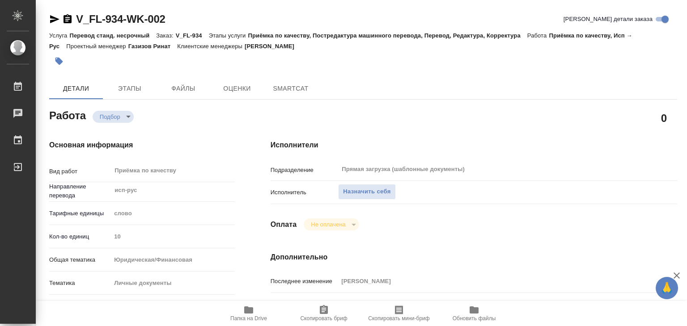
type textarea "x"
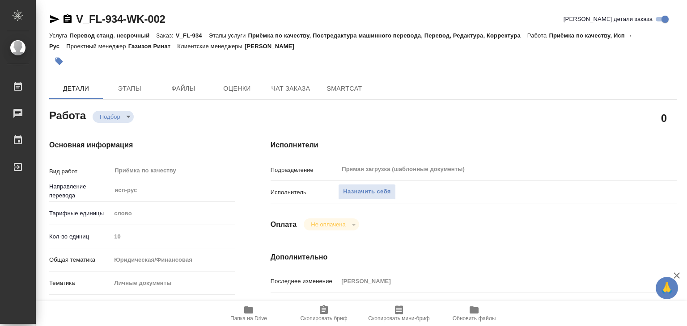
type textarea "x"
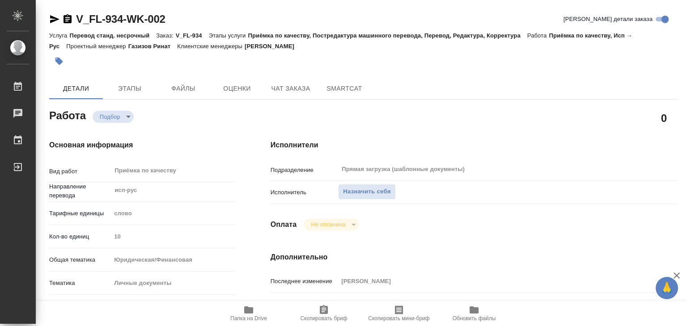
type textarea "x"
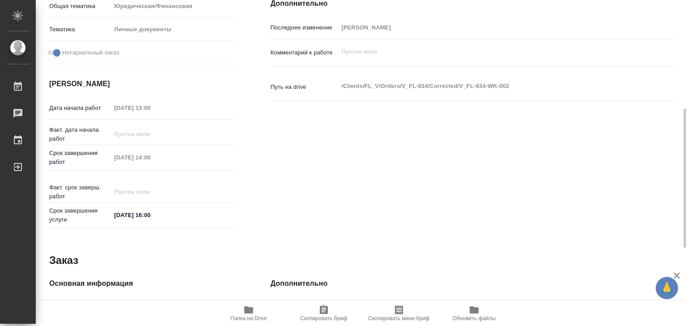
scroll to position [254, 0]
